Goal: Transaction & Acquisition: Purchase product/service

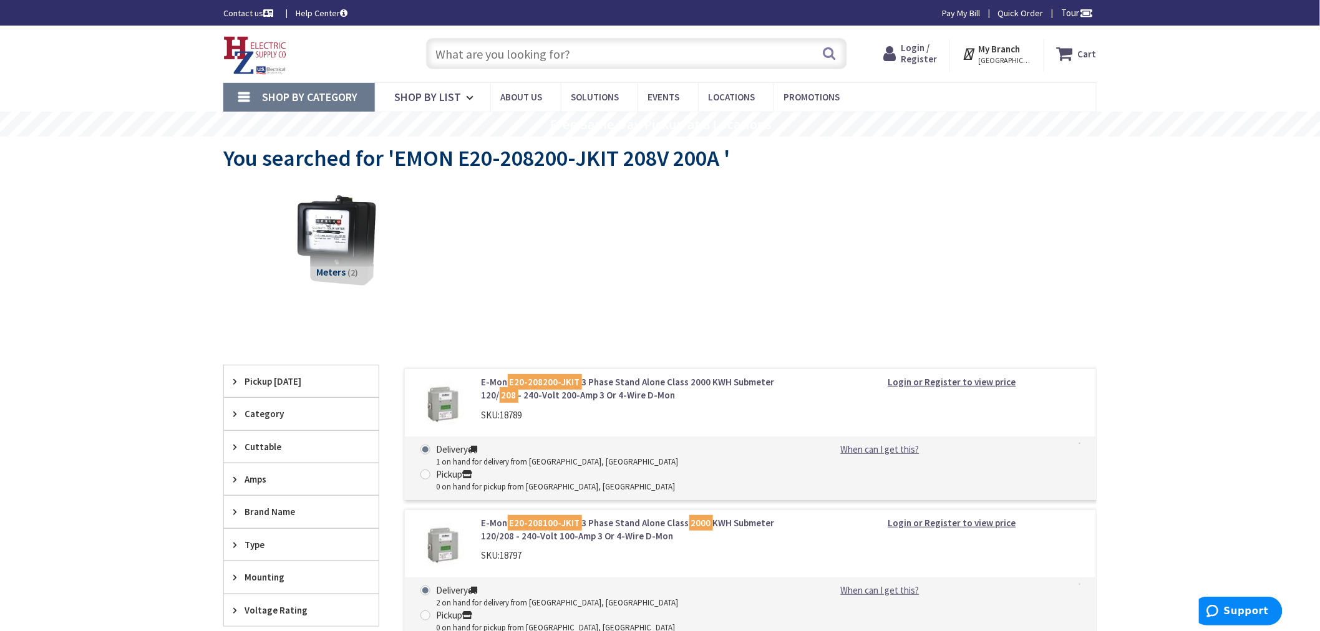
click at [618, 379] on link "E-Mon E20-208200-JKIT 3 Phase Stand Alone Class 2000 KWH Submeter 120/ 208 - 24…" at bounding box center [641, 389] width 318 height 27
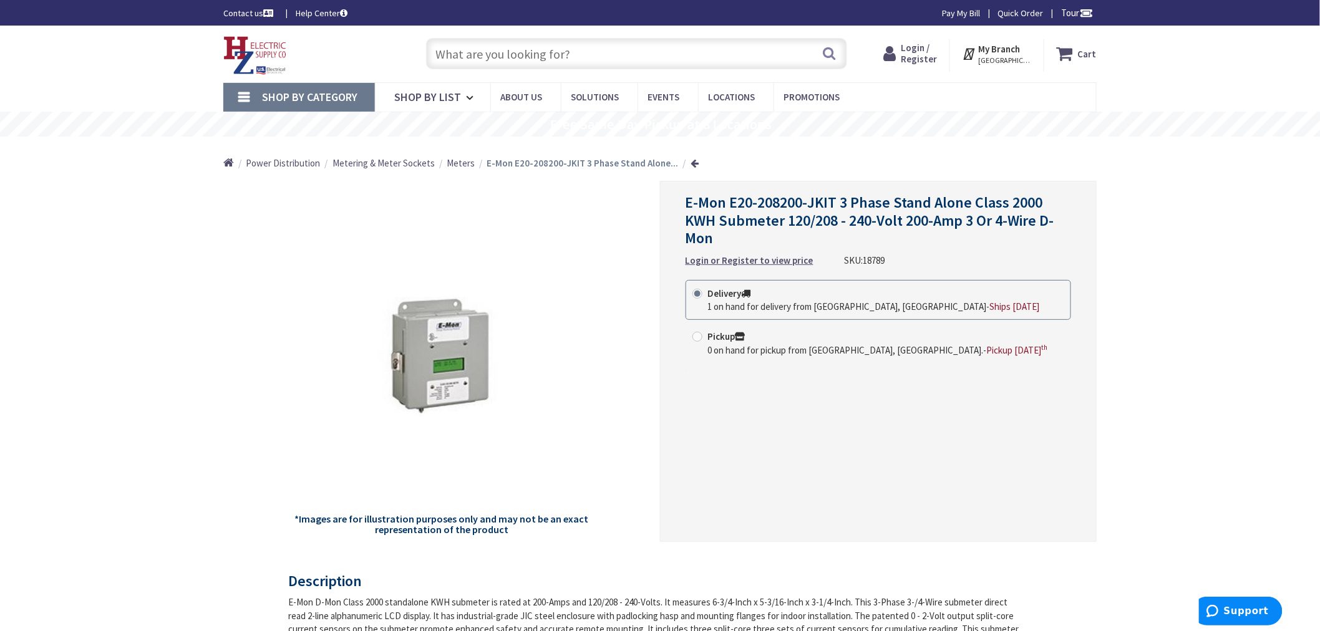
click at [596, 61] on input "text" at bounding box center [636, 53] width 421 height 31
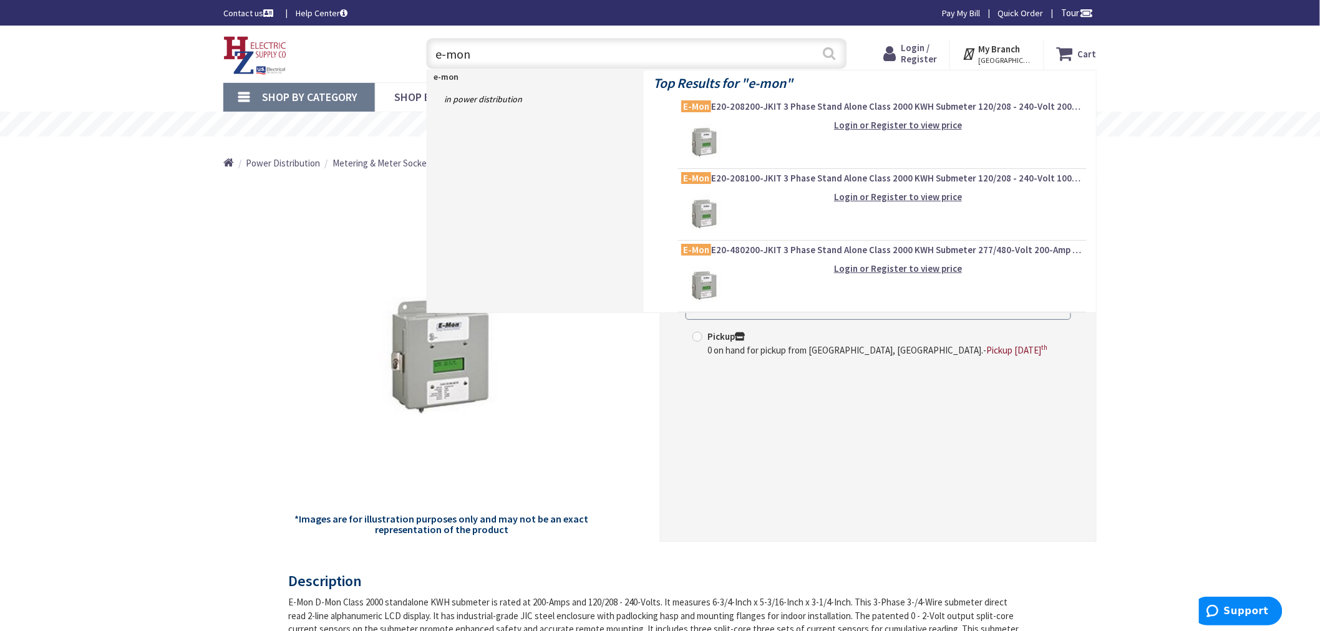
type input "e-mon"
click at [822, 52] on button "Search" at bounding box center [830, 53] width 16 height 28
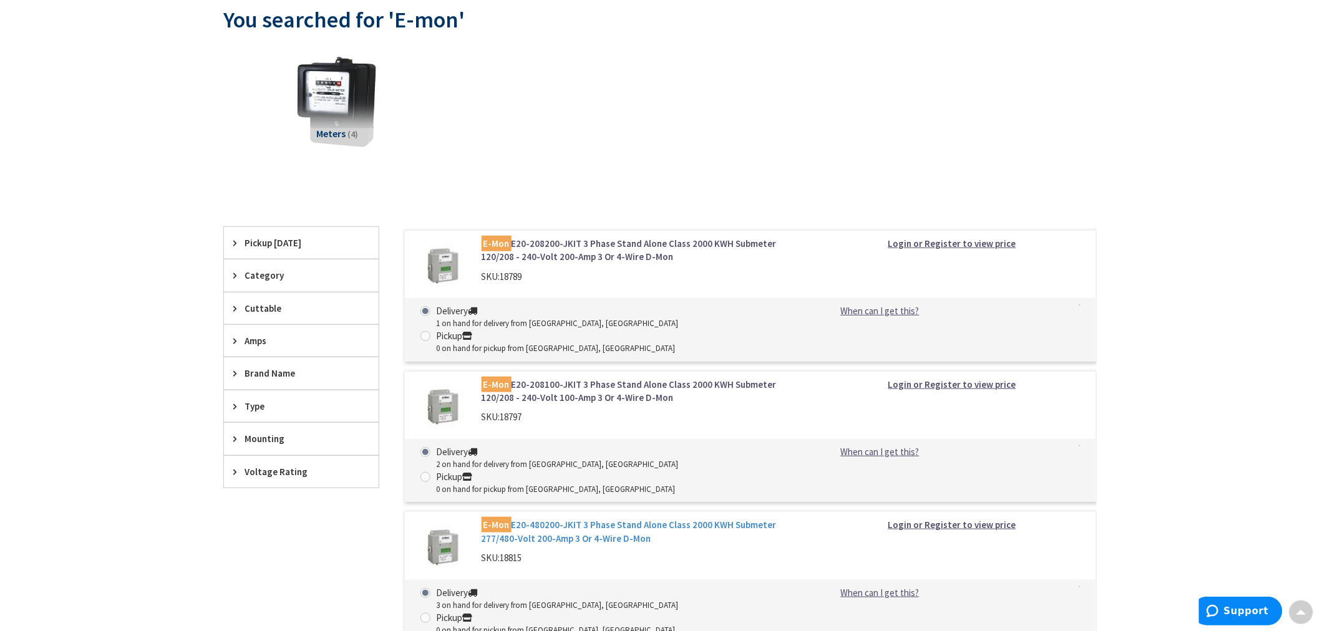
scroll to position [69, 0]
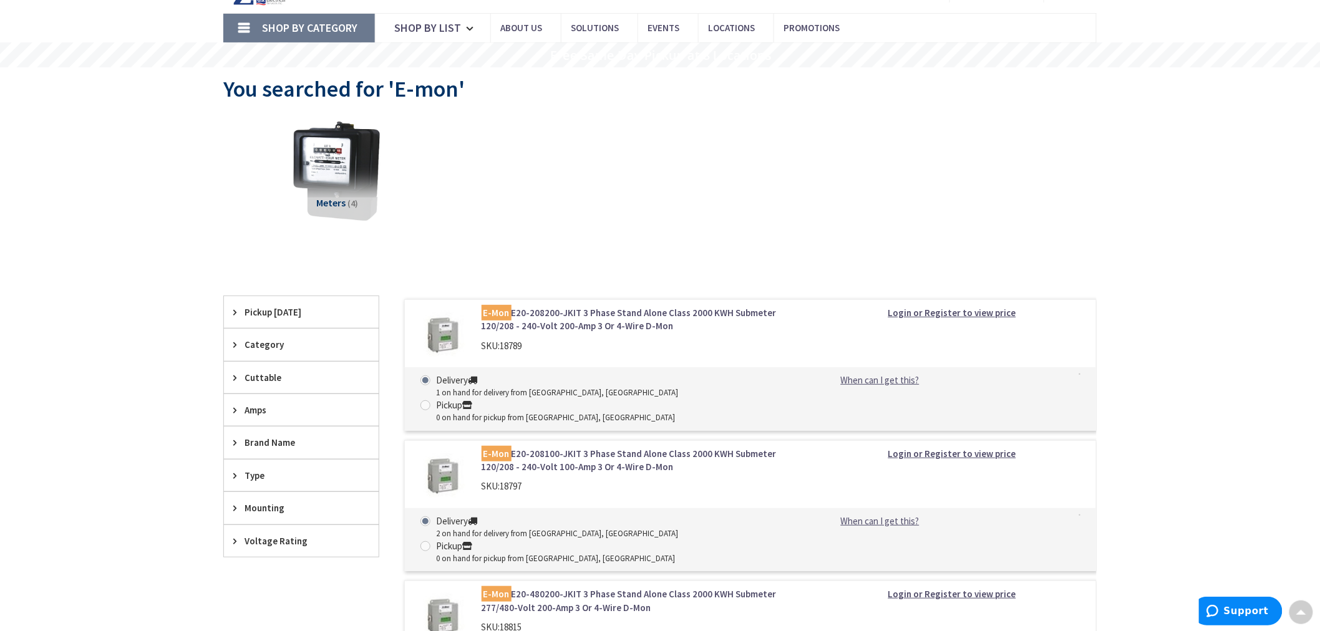
click at [370, 172] on img at bounding box center [337, 171] width 113 height 113
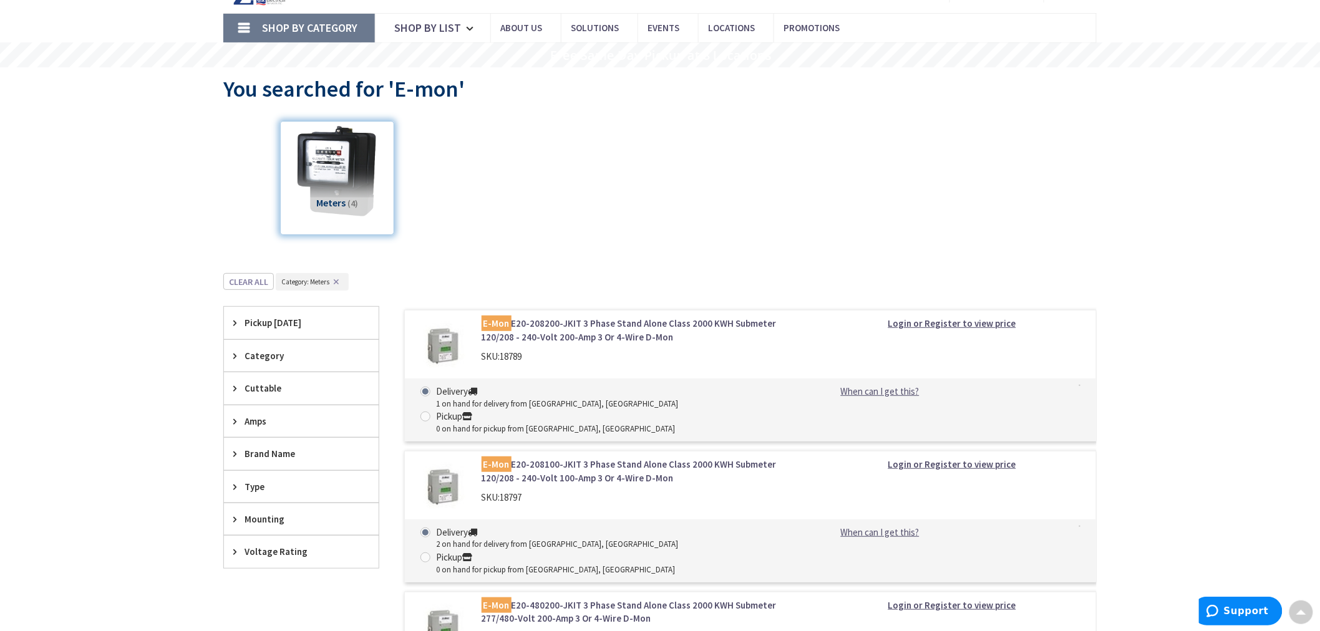
scroll to position [342, 0]
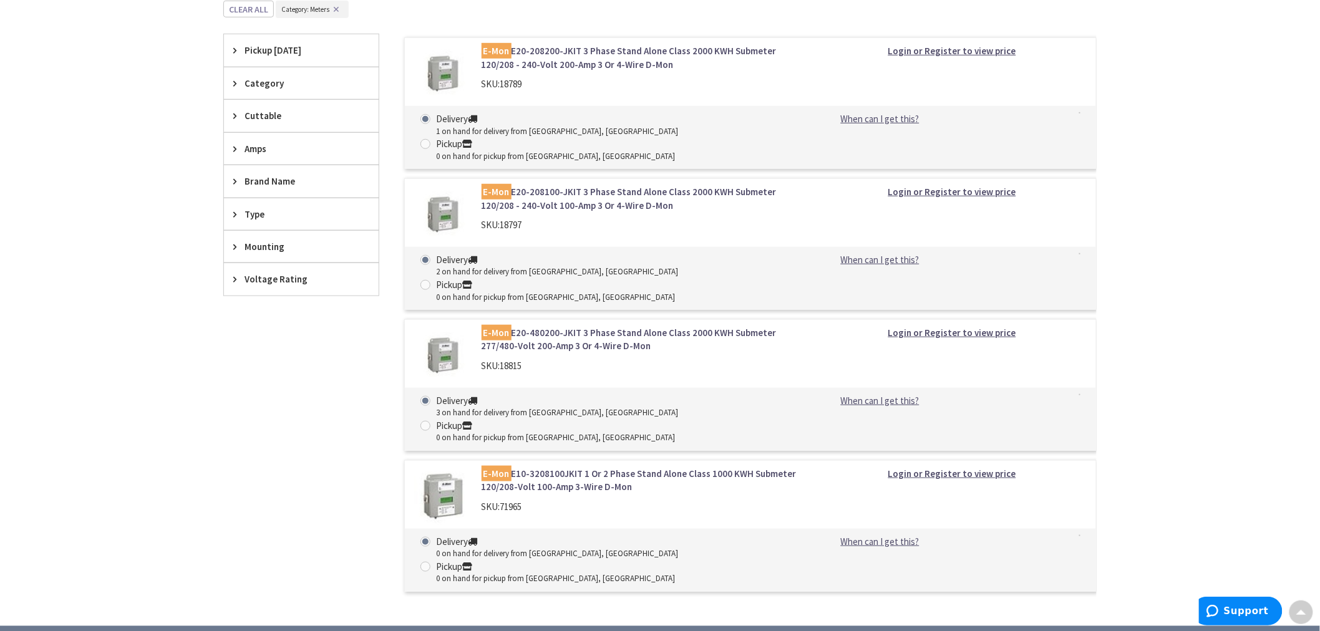
click at [591, 467] on link "E-Mon E10-3208100JKIT 1 Or 2 Phase Stand Alone Class 1000 KWH Submeter 120/208-…" at bounding box center [641, 480] width 318 height 27
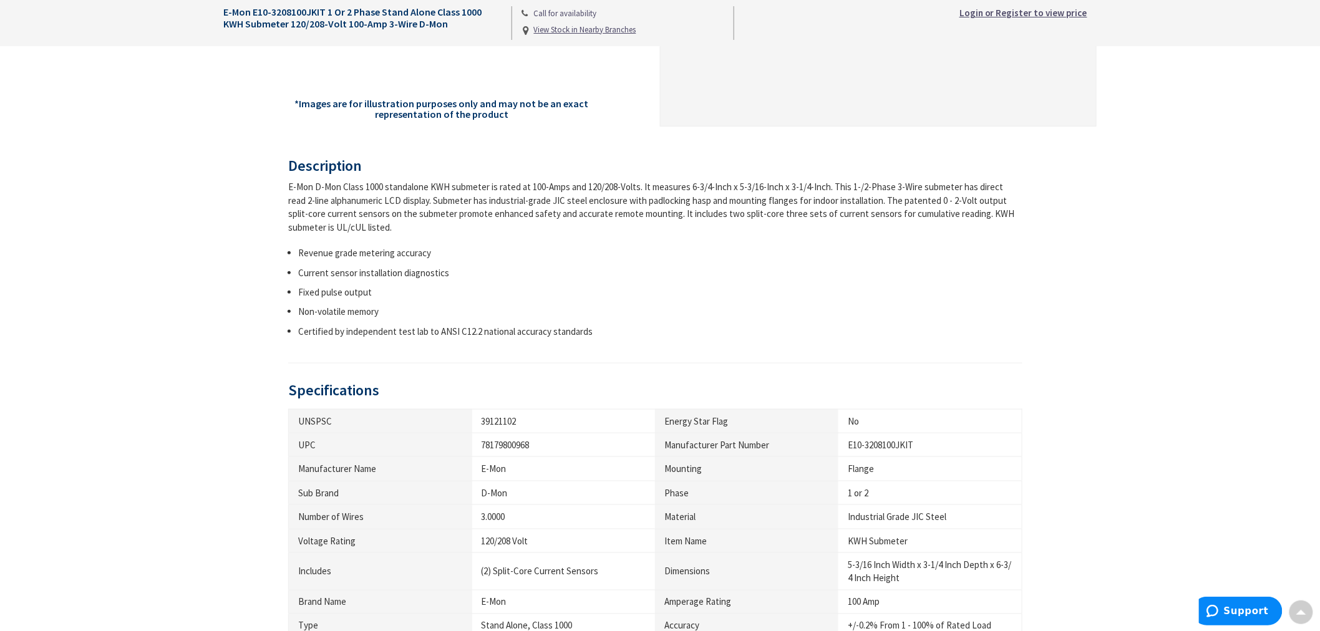
scroll to position [485, 0]
